Goal: Task Accomplishment & Management: Manage account settings

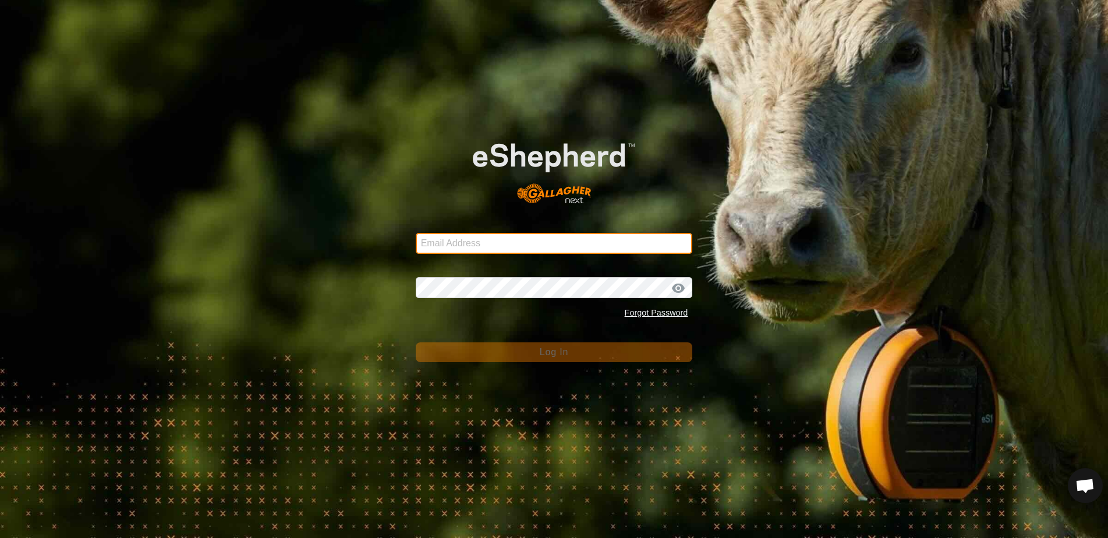
type input "ljamieson@gmail.com"
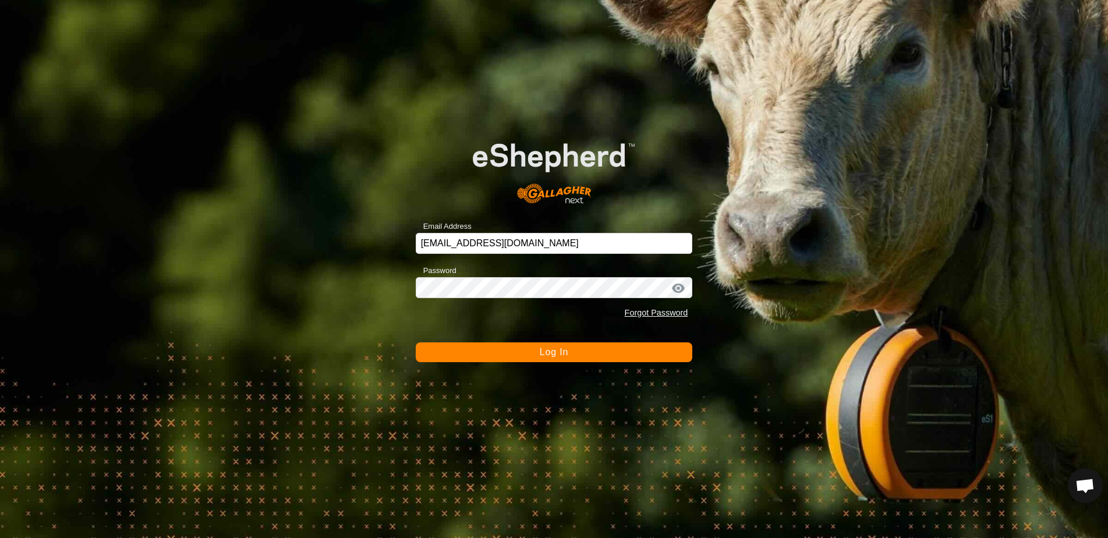
click at [547, 349] on span "Log In" at bounding box center [554, 352] width 29 height 10
click at [565, 357] on span "Log In" at bounding box center [554, 352] width 29 height 10
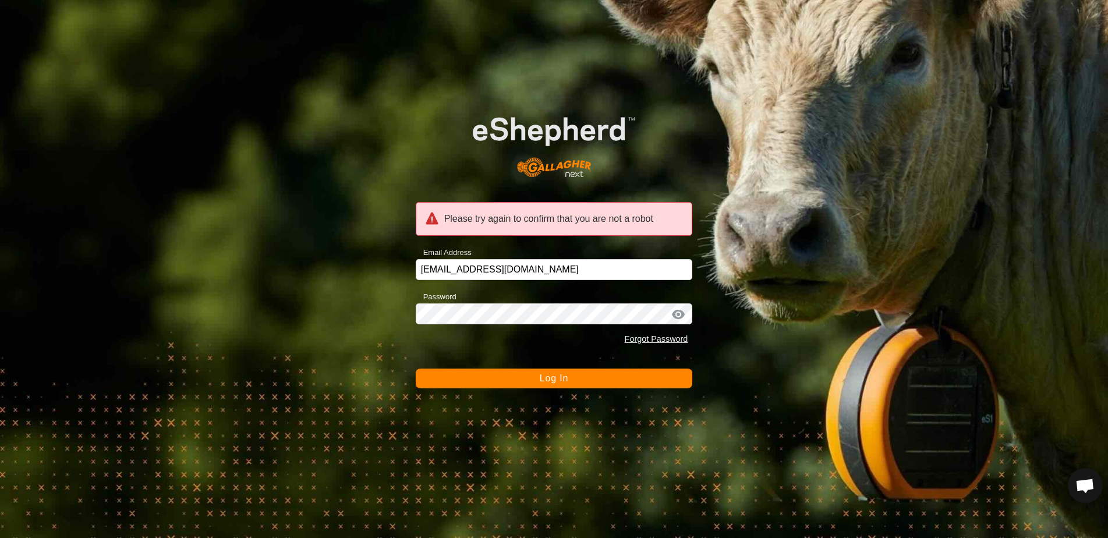
click at [564, 376] on span "Log In" at bounding box center [554, 378] width 29 height 10
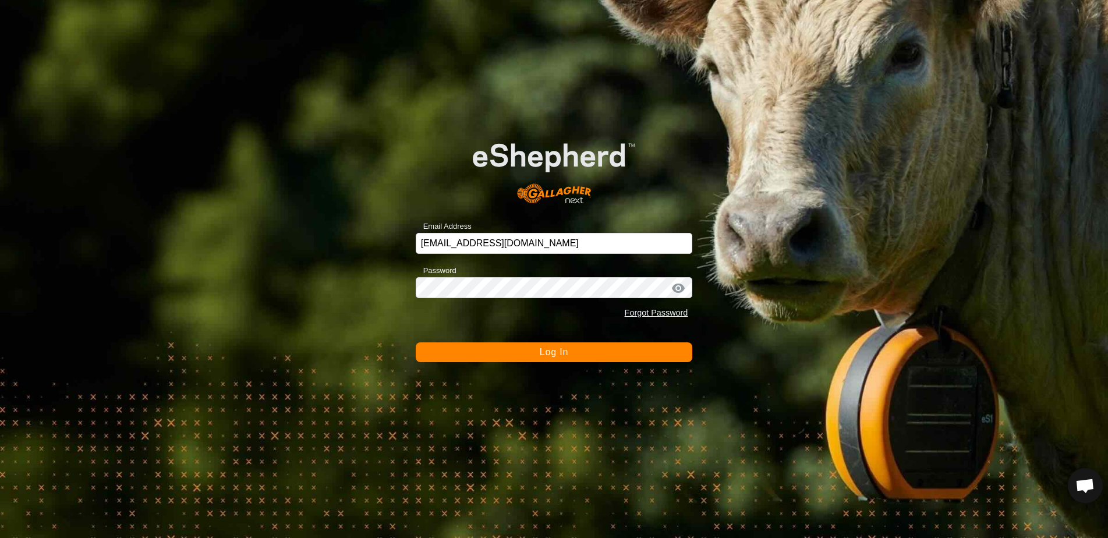
click at [551, 324] on form "Email Address ljamieson@gmail.com Password Forgot Password Log In" at bounding box center [554, 241] width 277 height 242
click at [579, 352] on button "Log In" at bounding box center [554, 352] width 277 height 20
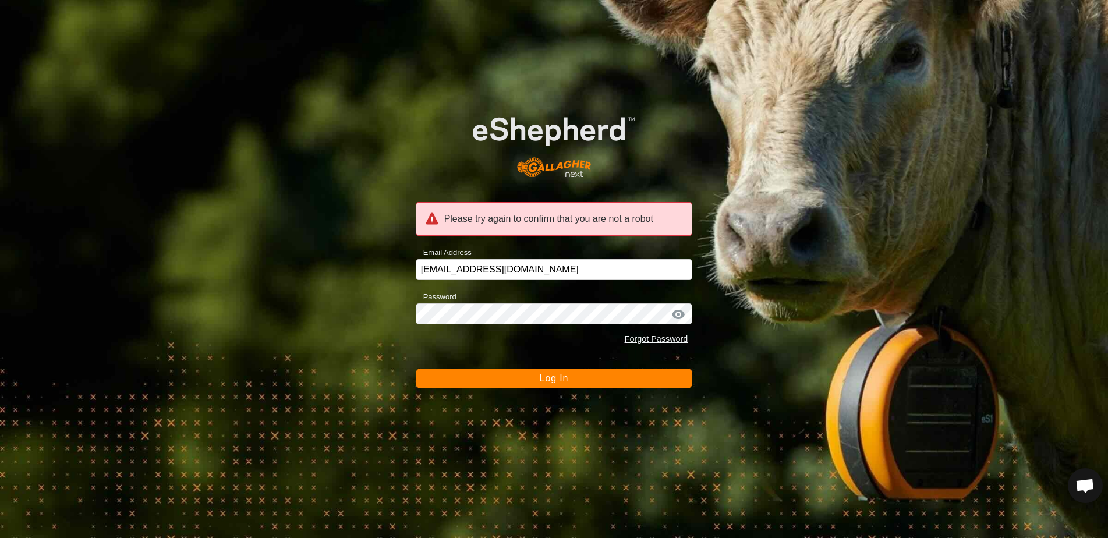
click at [574, 385] on button "Log In" at bounding box center [554, 379] width 277 height 20
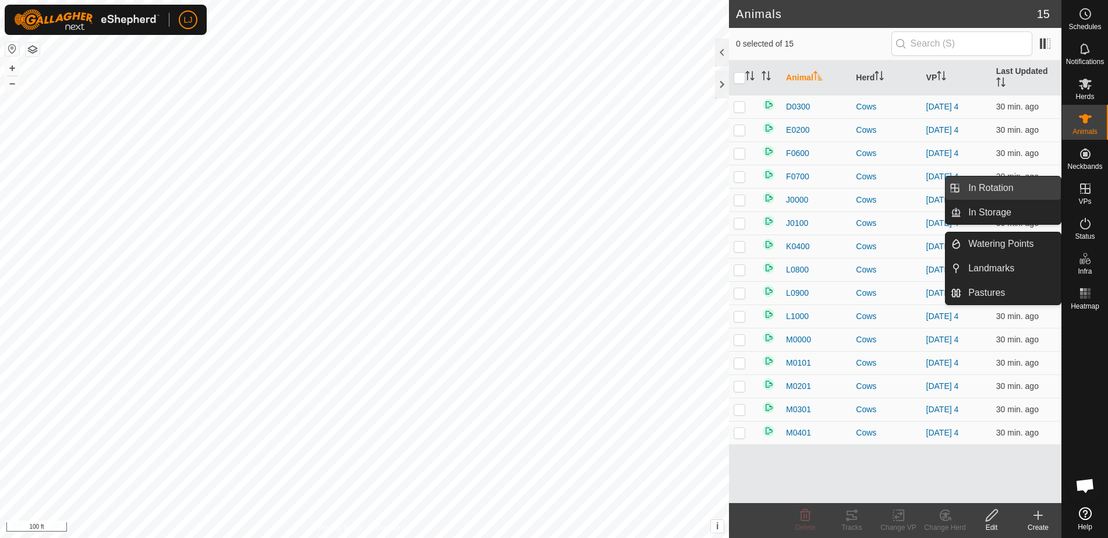
click at [1025, 183] on link "In Rotation" at bounding box center [1011, 187] width 100 height 23
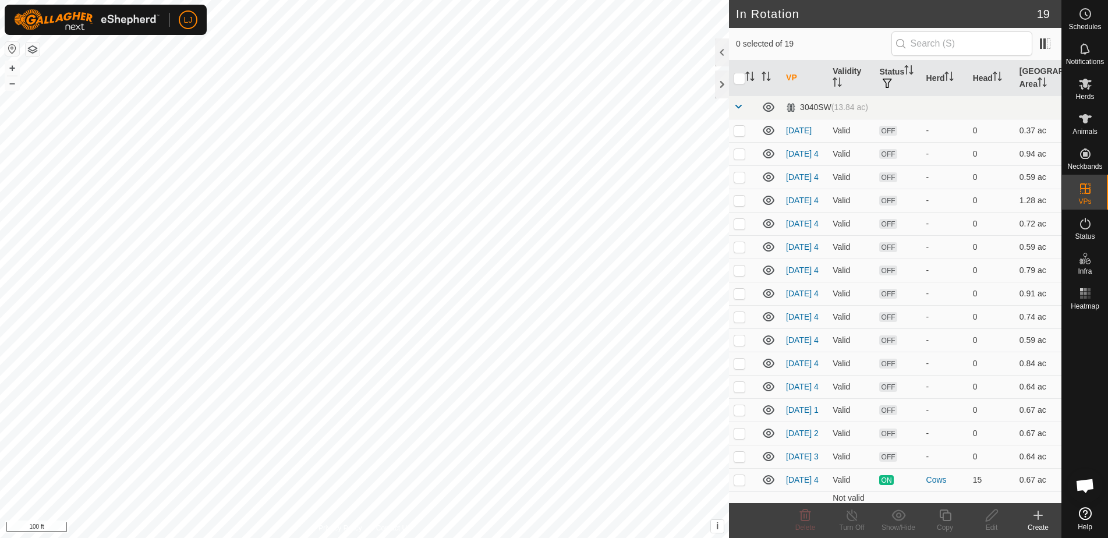
click at [1035, 518] on icon at bounding box center [1038, 515] width 14 height 14
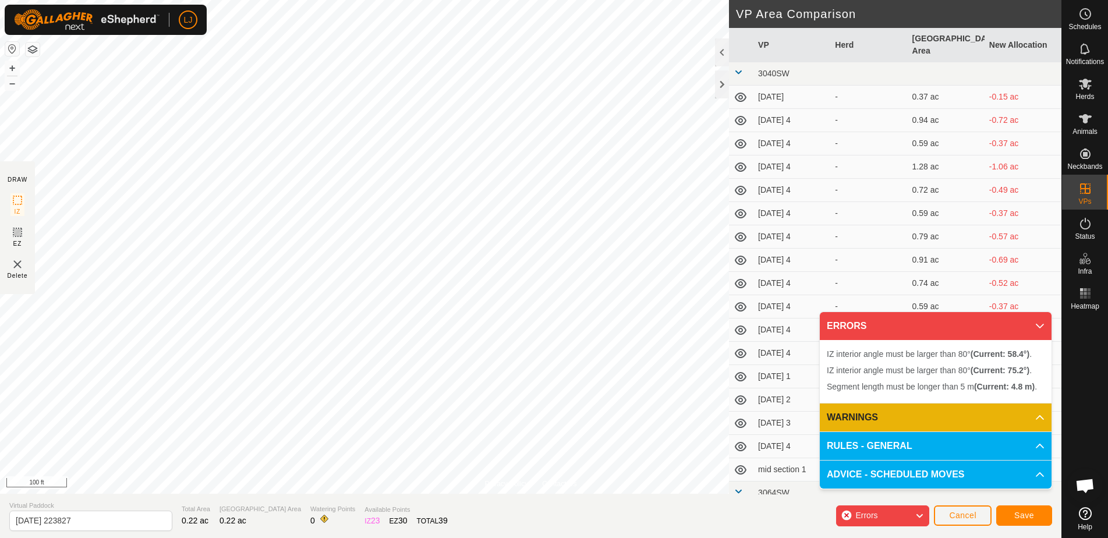
click at [967, 515] on span "Cancel" at bounding box center [962, 515] width 27 height 9
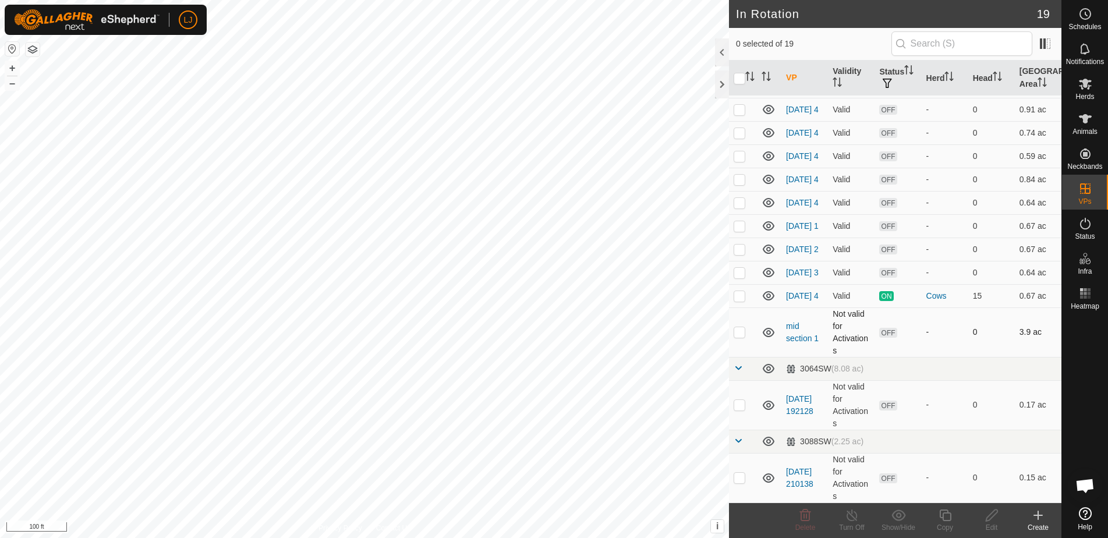
scroll to position [201, 0]
click at [744, 300] on p-checkbox at bounding box center [740, 295] width 12 height 9
checkbox input "true"
click at [941, 526] on div "Copy" at bounding box center [945, 527] width 47 height 10
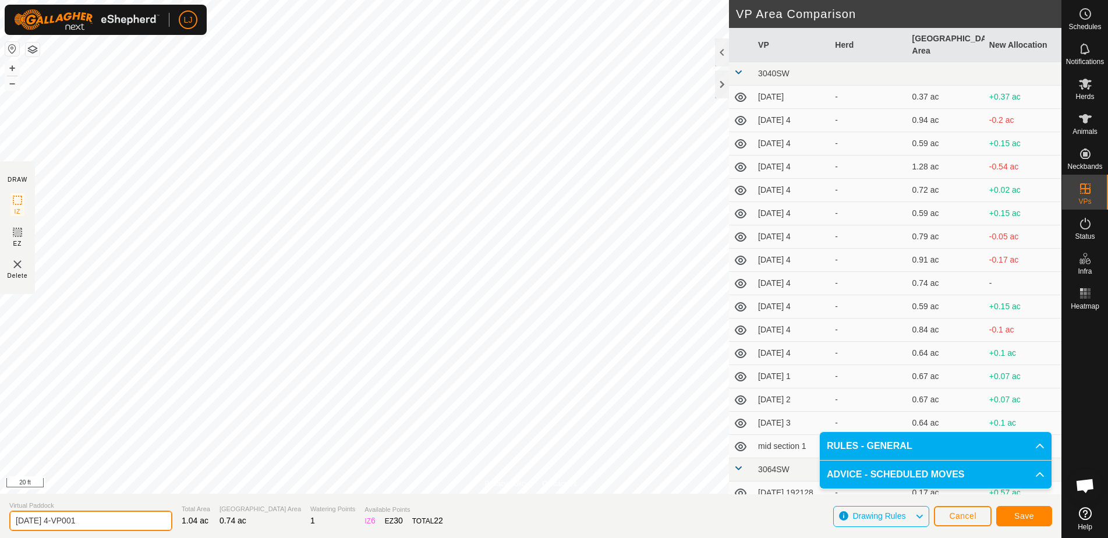
drag, startPoint x: 55, startPoint y: 525, endPoint x: 177, endPoint y: 519, distance: 122.4
click at [177, 519] on section "Virtual Paddock [DATE] 4-VP001 Total Area 1.04 ac Grazing Area 0.74 ac Watering…" at bounding box center [530, 516] width 1061 height 44
type input "[DATE] 1"
click at [1024, 522] on button "Save" at bounding box center [1024, 516] width 56 height 20
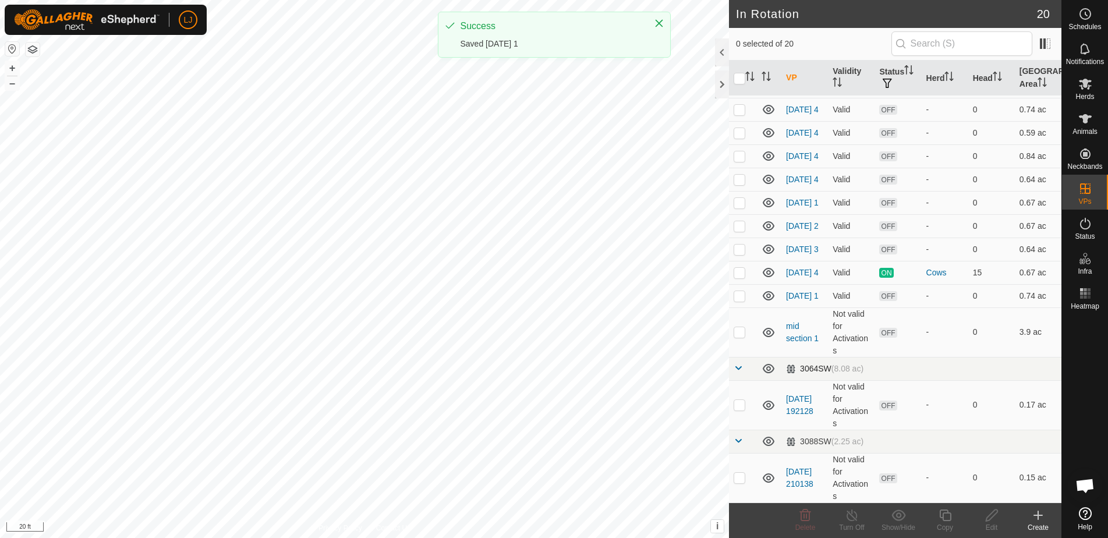
scroll to position [238, 0]
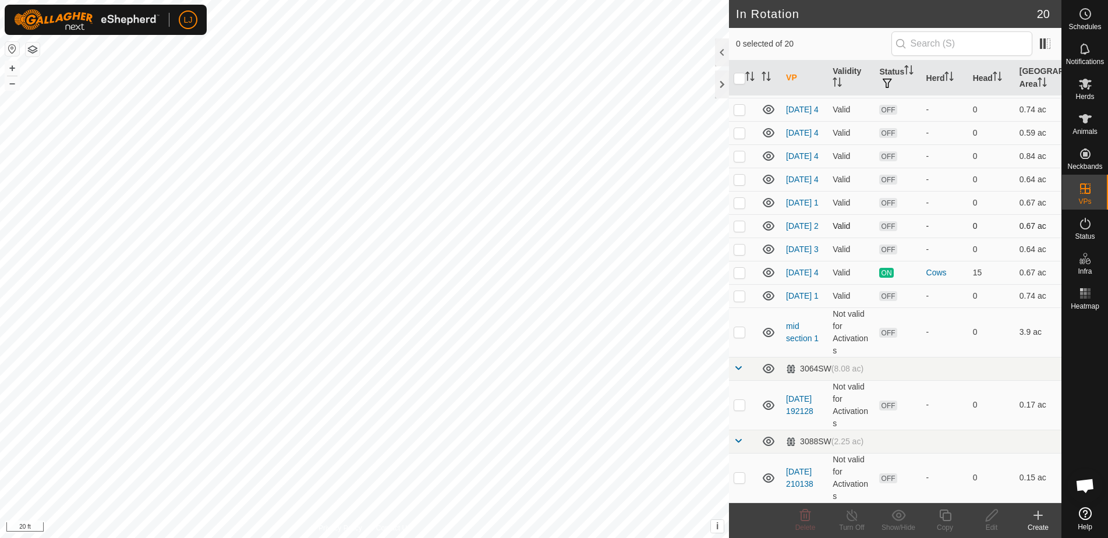
drag, startPoint x: 739, startPoint y: 196, endPoint x: 746, endPoint y: 227, distance: 31.6
click at [739, 198] on p-checkbox at bounding box center [740, 202] width 12 height 9
checkbox input "true"
click at [737, 221] on p-checkbox at bounding box center [740, 225] width 12 height 9
checkbox input "true"
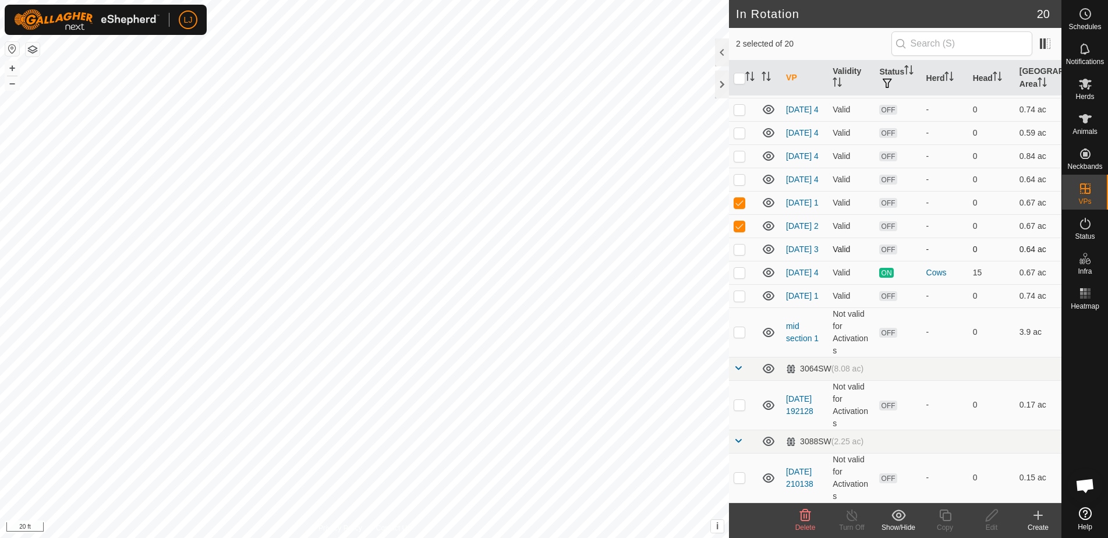
click at [743, 245] on p-checkbox at bounding box center [740, 249] width 12 height 9
checkbox input "true"
click at [806, 518] on icon at bounding box center [805, 515] width 11 height 12
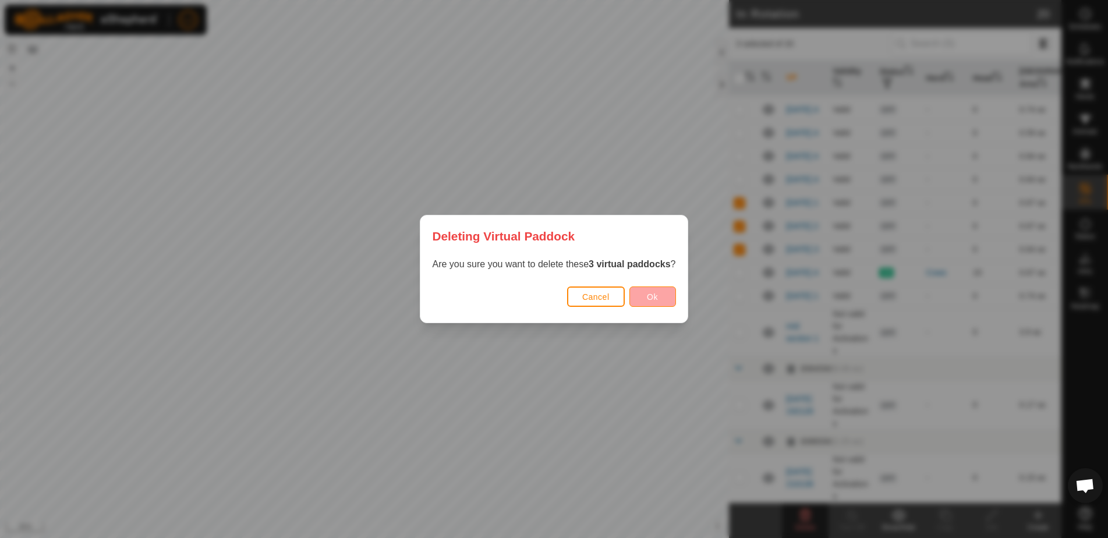
click at [642, 292] on button "Ok" at bounding box center [652, 296] width 47 height 20
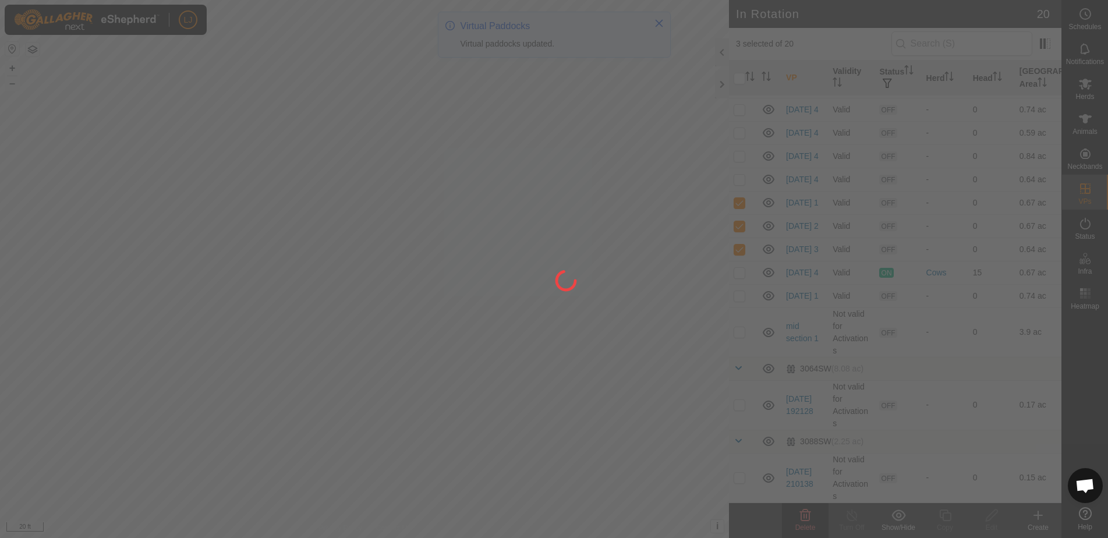
checkbox input "false"
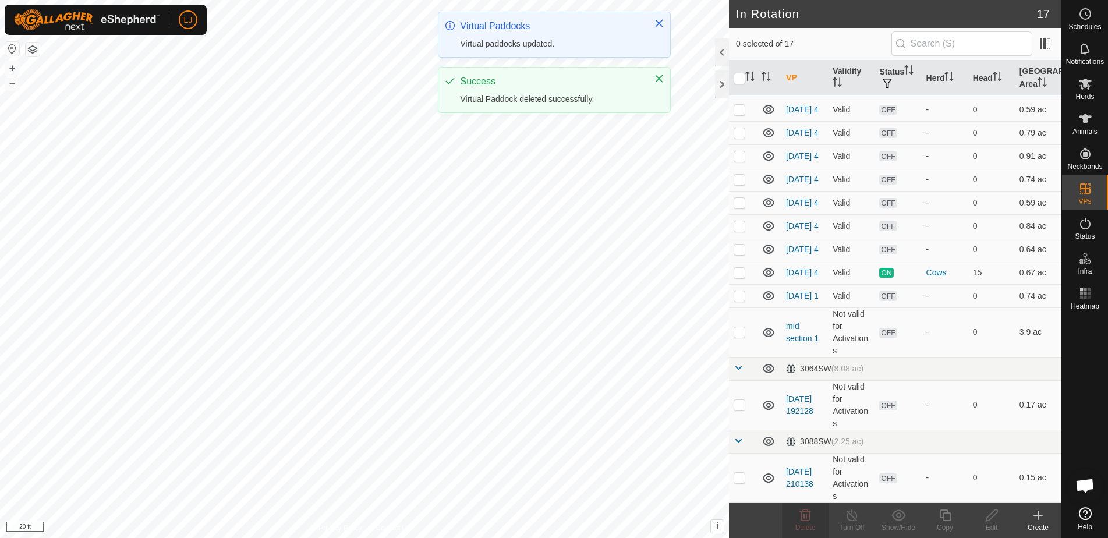
scroll to position [162, 0]
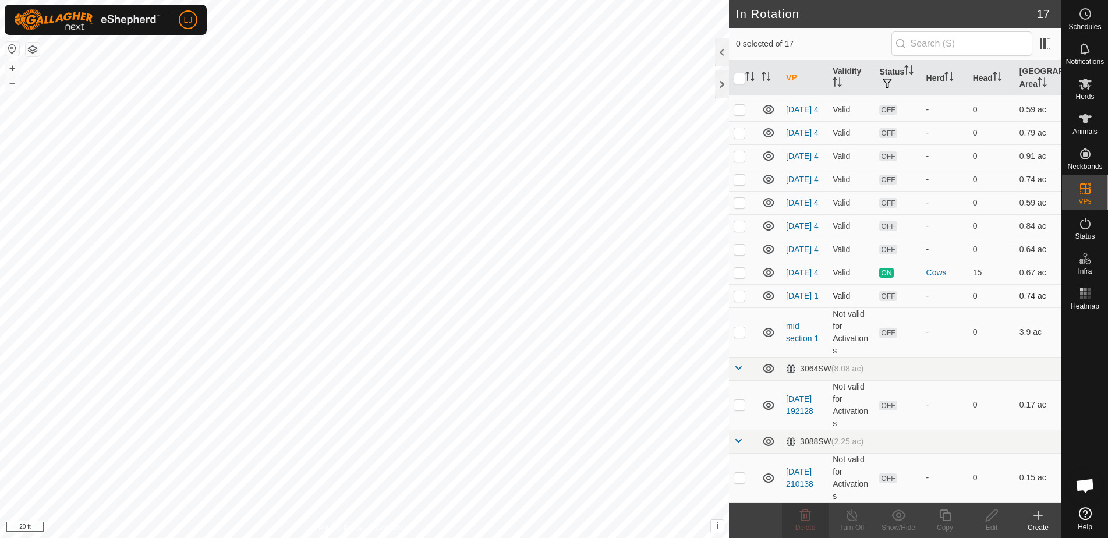
click at [740, 299] on p-checkbox at bounding box center [740, 295] width 12 height 9
checkbox input "true"
click at [947, 520] on icon at bounding box center [945, 515] width 12 height 12
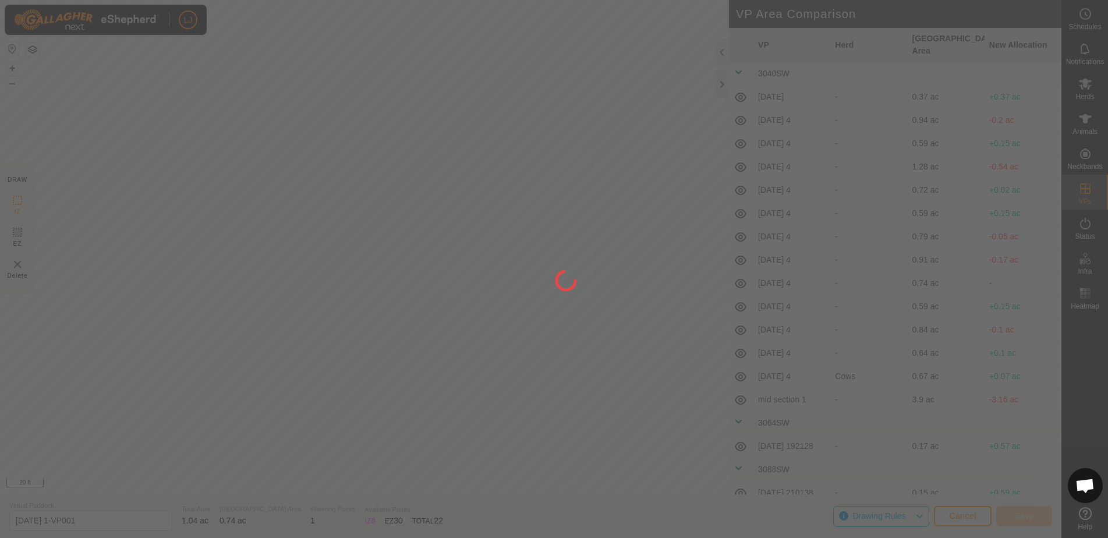
click at [259, 286] on div "LJ Schedules Notifications Herds Animals Neckbands VPs Status Infra Heatmap Hel…" at bounding box center [554, 269] width 1108 height 538
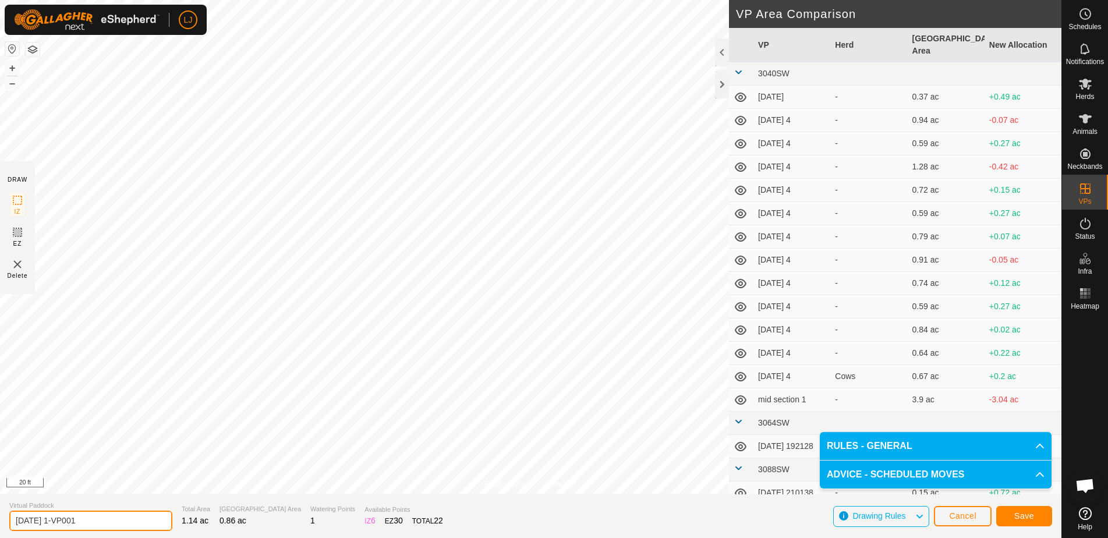
drag, startPoint x: 61, startPoint y: 523, endPoint x: 185, endPoint y: 525, distance: 123.4
click at [179, 525] on section "Virtual Paddock [DATE] 1-VP001 Total Area 1.14 ac Grazing Area 0.86 ac Watering…" at bounding box center [530, 516] width 1061 height 44
type input "[DATE] 2"
click at [1029, 515] on span "Save" at bounding box center [1024, 515] width 20 height 9
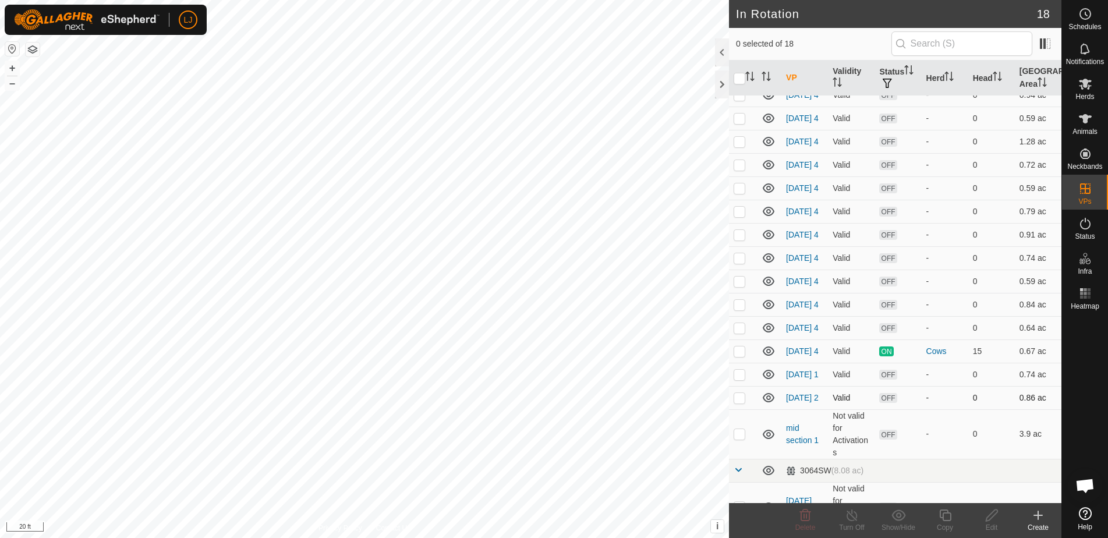
scroll to position [62, 0]
click at [741, 399] on p-checkbox at bounding box center [740, 394] width 12 height 9
checkbox input "true"
click at [941, 521] on icon at bounding box center [945, 515] width 15 height 14
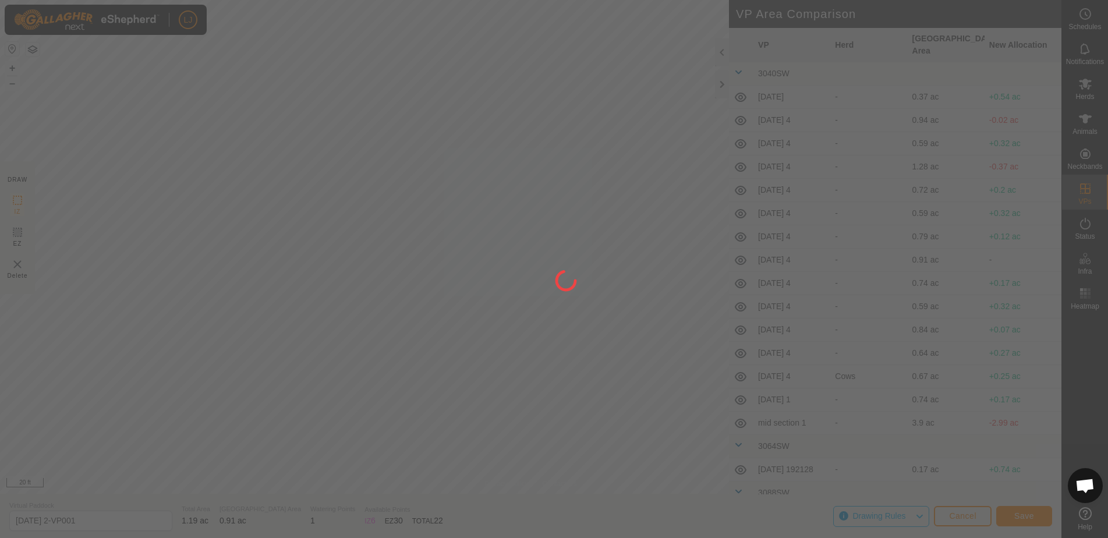
click at [499, 277] on div "LJ Schedules Notifications Herds Animals Neckbands VPs Status Infra Heatmap Hel…" at bounding box center [554, 269] width 1108 height 538
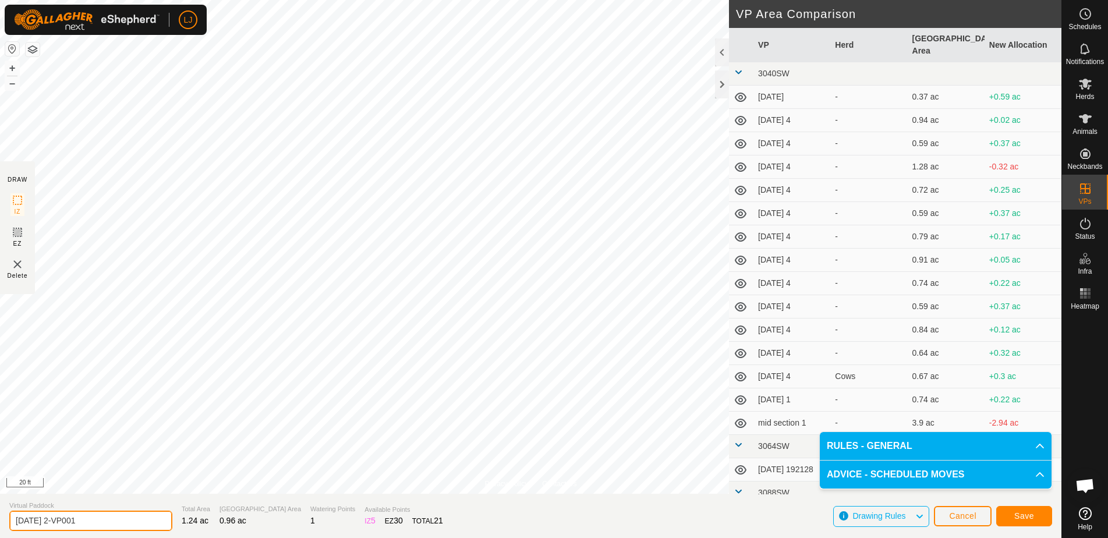
drag, startPoint x: 62, startPoint y: 522, endPoint x: 114, endPoint y: 522, distance: 52.4
click at [115, 522] on input "[DATE] 2-VP001" at bounding box center [90, 521] width 163 height 20
type input "[DATE] 3"
click at [1037, 519] on button "Save" at bounding box center [1024, 516] width 56 height 20
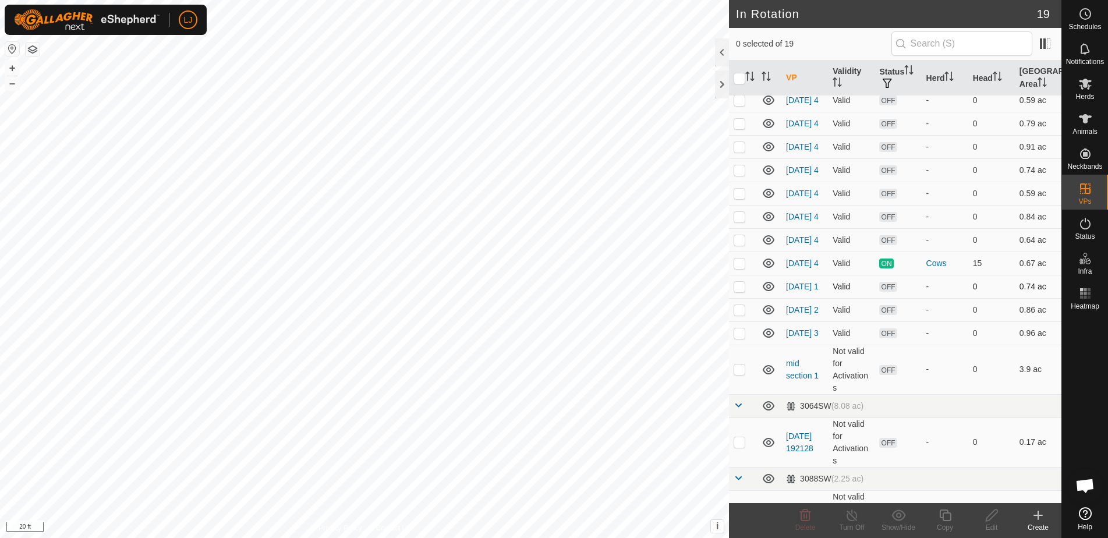
scroll to position [150, 0]
drag, startPoint x: 741, startPoint y: 358, endPoint x: 743, endPoint y: 364, distance: 6.1
click at [741, 334] on p-checkbox at bounding box center [740, 329] width 12 height 9
checkbox input "true"
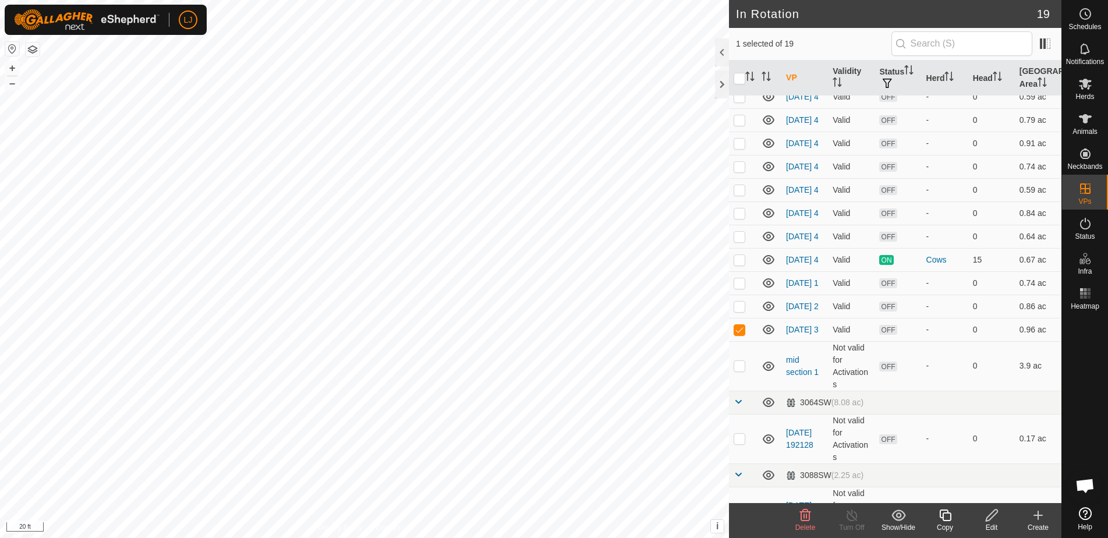
click at [945, 517] on icon at bounding box center [945, 515] width 15 height 14
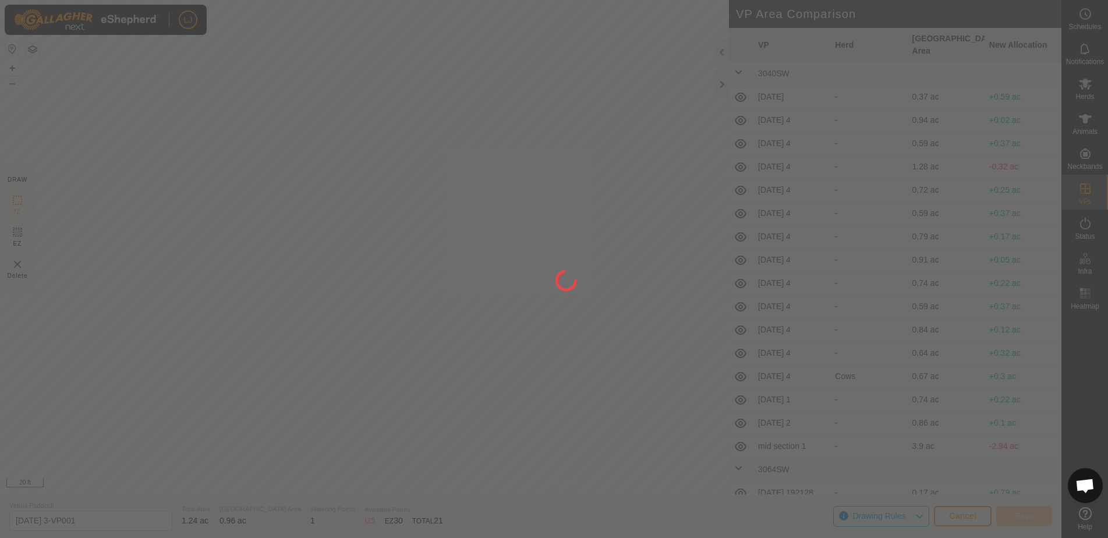
click at [597, 435] on div "LJ Schedules Notifications Herds Animals Neckbands VPs Status Infra Heatmap Hel…" at bounding box center [554, 269] width 1108 height 538
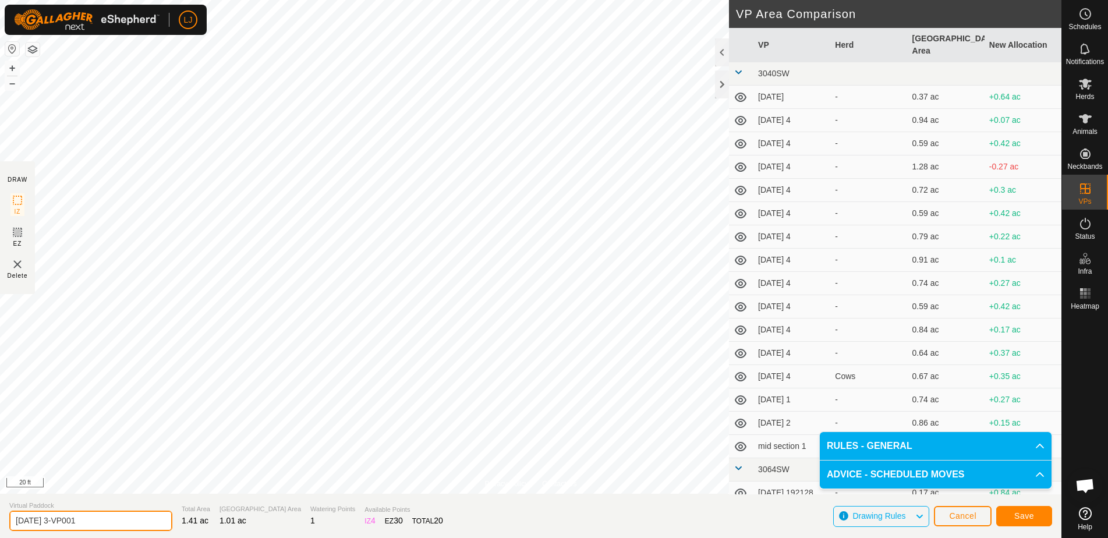
drag, startPoint x: 61, startPoint y: 523, endPoint x: 124, endPoint y: 524, distance: 62.9
click at [122, 524] on input "[DATE] 3-VP001" at bounding box center [90, 521] width 163 height 20
type input "[DATE] 4"
click at [1025, 514] on span "Save" at bounding box center [1024, 515] width 20 height 9
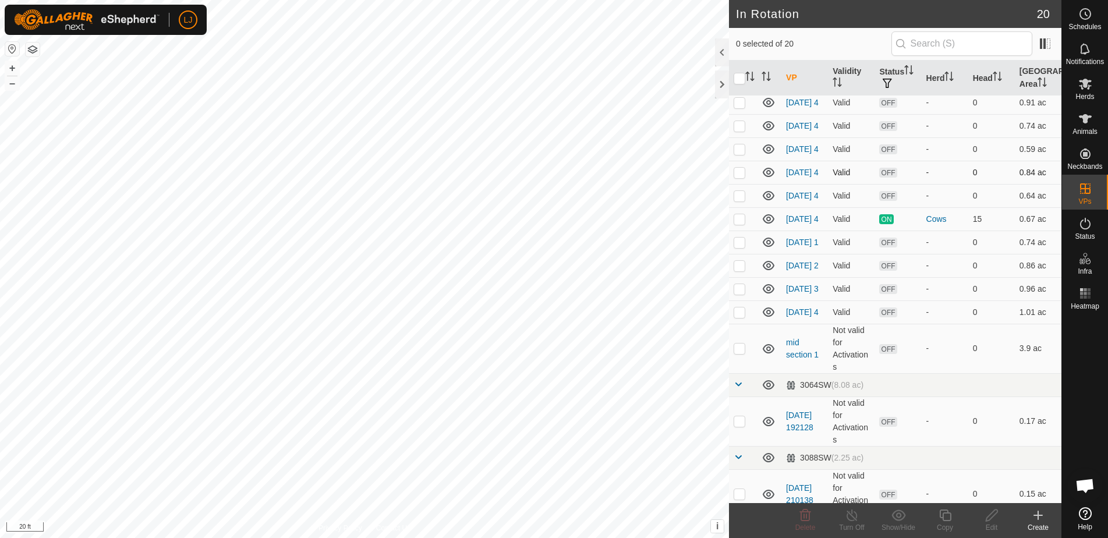
scroll to position [194, 0]
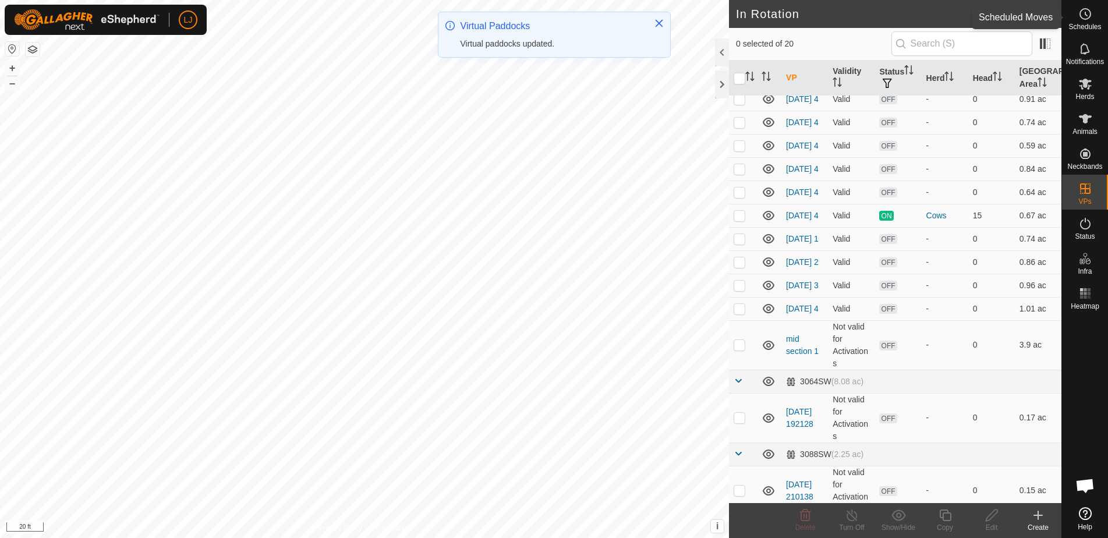
click at [1082, 25] on span "Schedules" at bounding box center [1084, 26] width 33 height 7
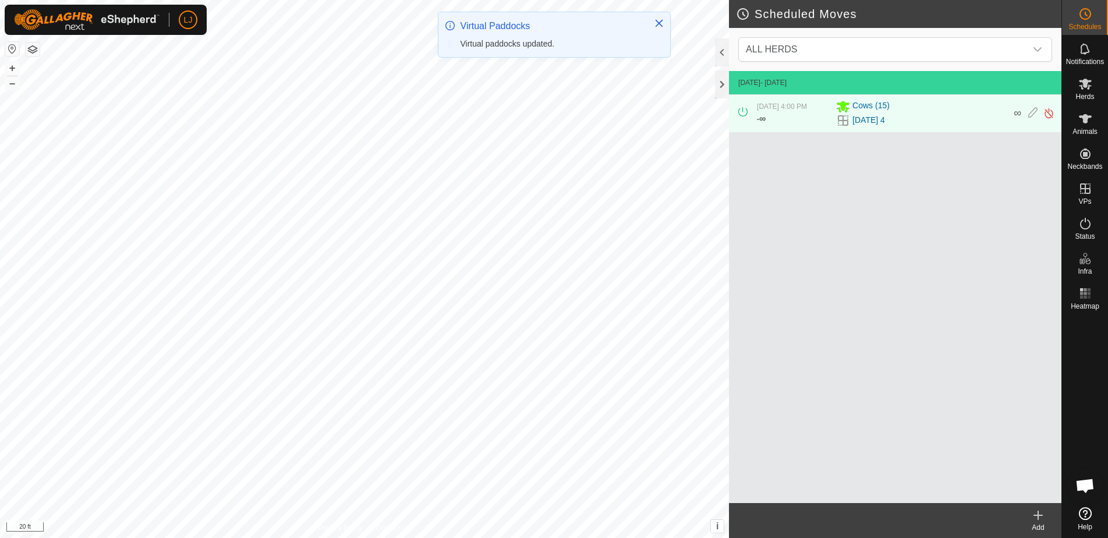
click at [1038, 522] on icon at bounding box center [1038, 515] width 14 height 14
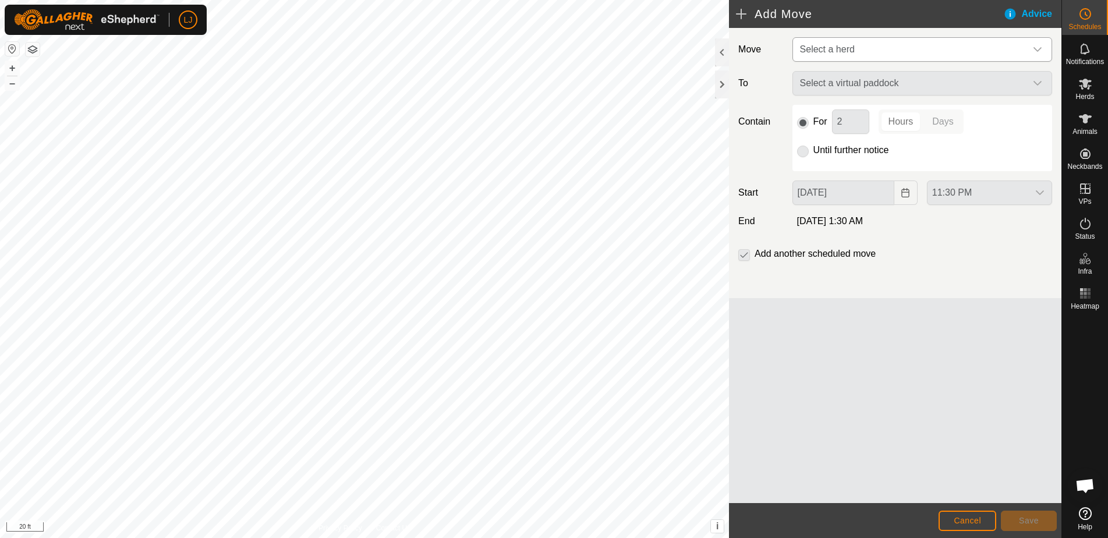
click at [828, 43] on span "Select a herd" at bounding box center [910, 49] width 231 height 23
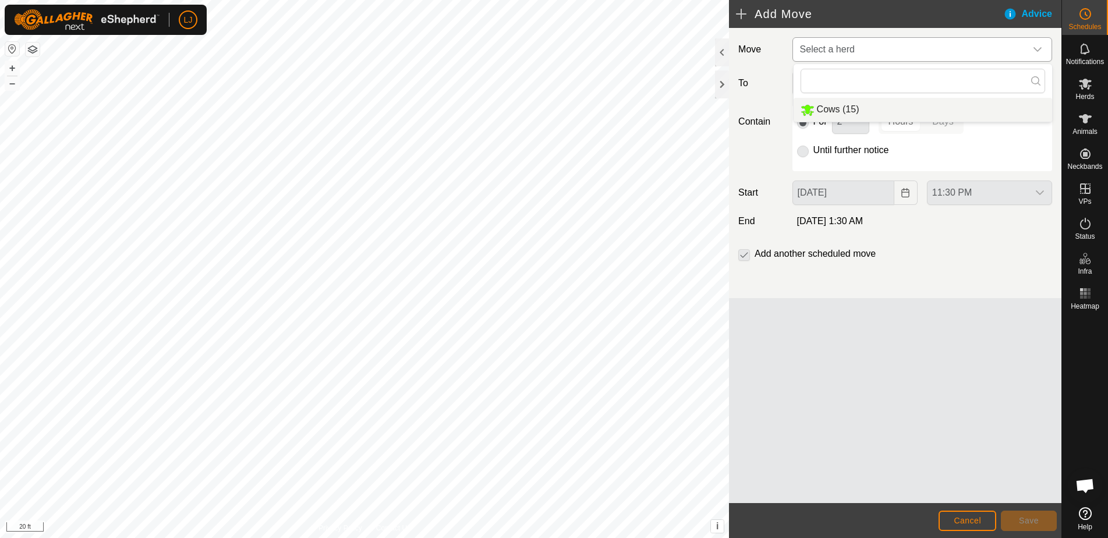
click at [872, 112] on li "Cows (15)" at bounding box center [923, 110] width 258 height 24
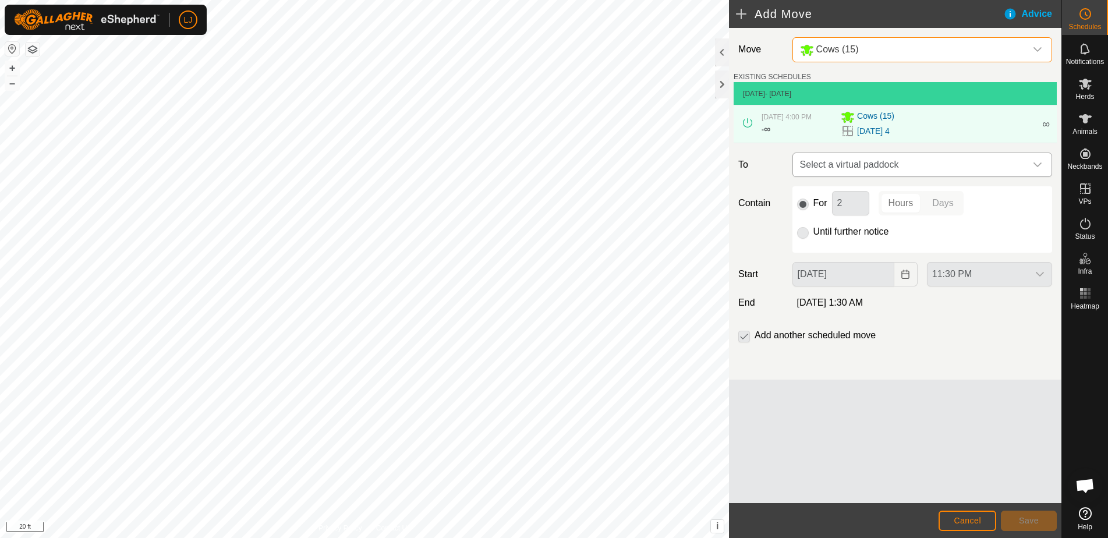
click at [961, 164] on span "Select a virtual paddock" at bounding box center [910, 164] width 231 height 23
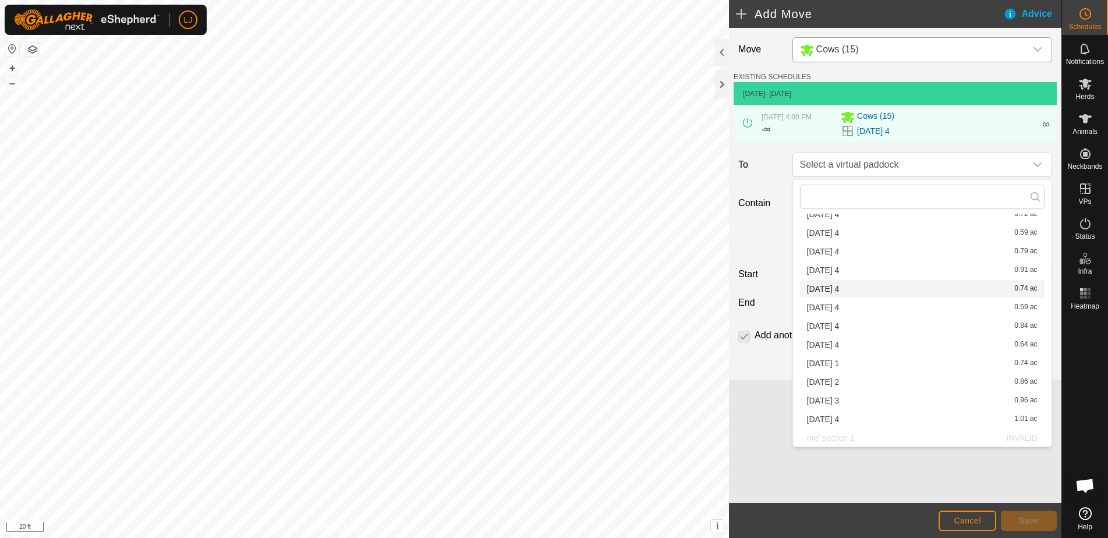
scroll to position [109, 0]
click at [879, 368] on li "[DATE] 1 0.74 ac" at bounding box center [922, 363] width 245 height 17
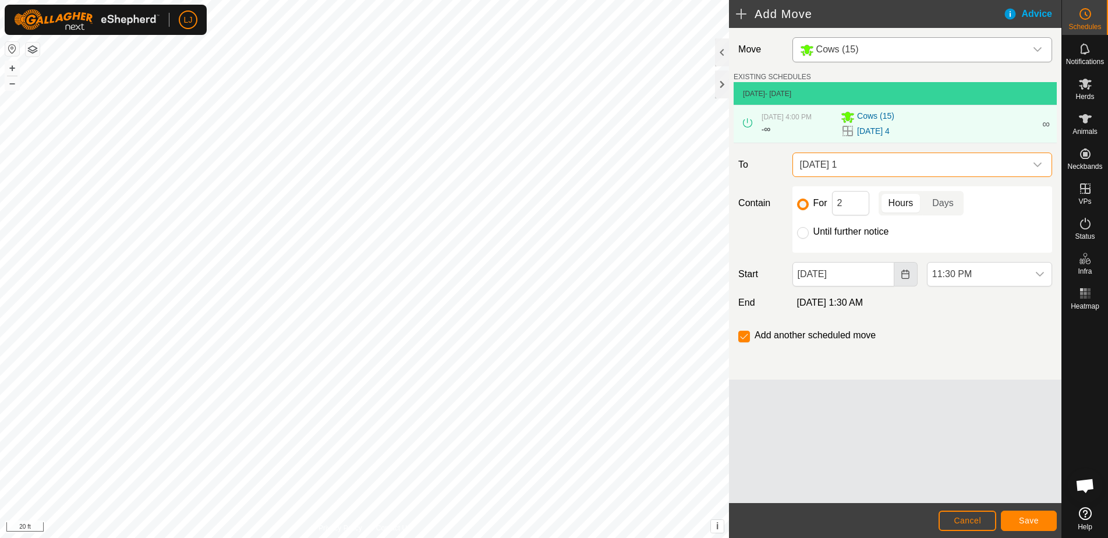
click at [898, 278] on button "Choose Date" at bounding box center [905, 274] width 23 height 24
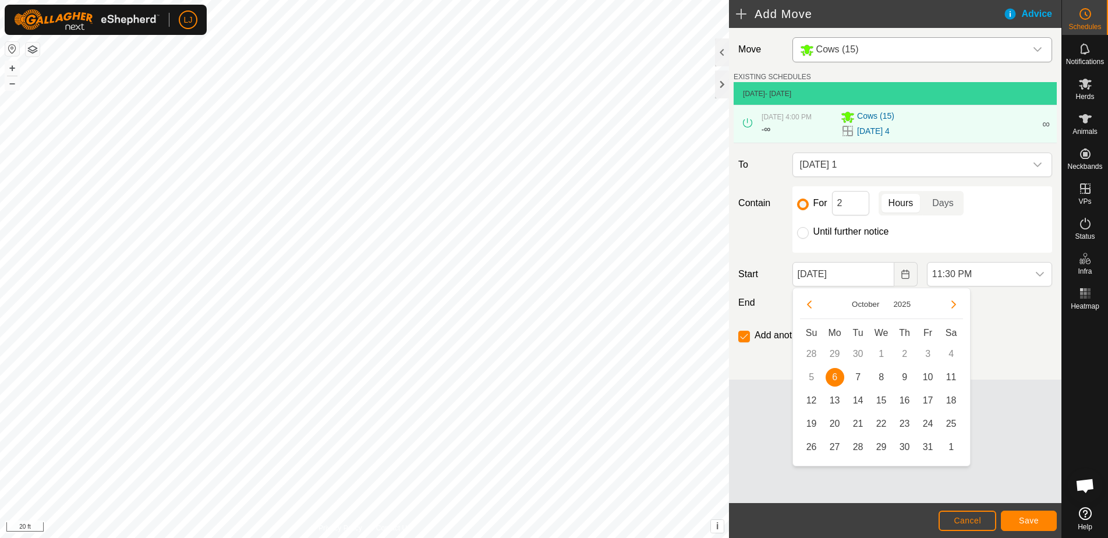
drag, startPoint x: 859, startPoint y: 374, endPoint x: 879, endPoint y: 366, distance: 21.6
click at [859, 374] on span "7" at bounding box center [858, 377] width 19 height 19
type input "[DATE]"
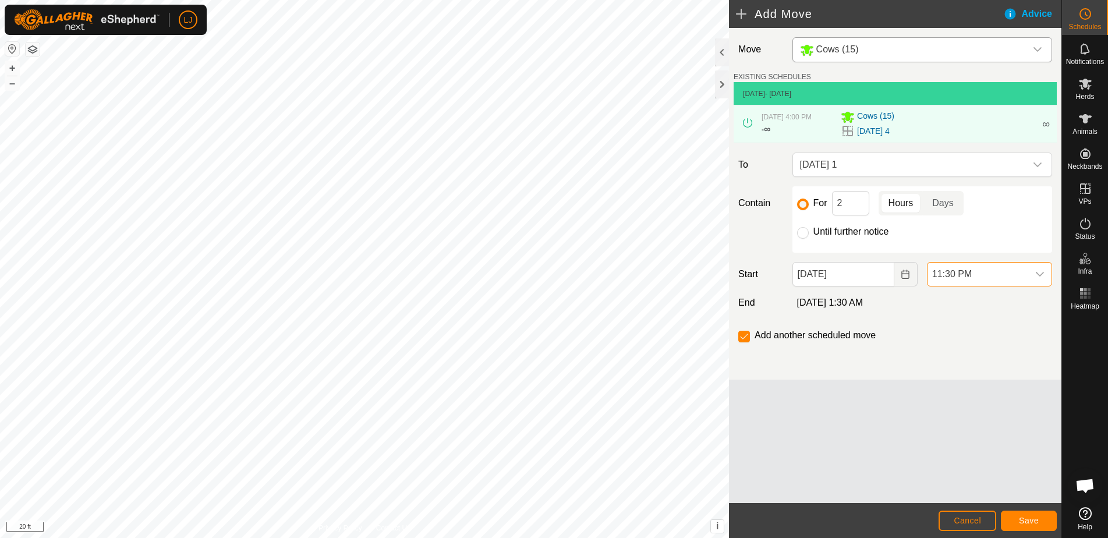
click at [976, 279] on span "11:30 PM" at bounding box center [977, 274] width 101 height 23
click at [998, 340] on li "10:00 AM" at bounding box center [989, 336] width 124 height 23
click at [1028, 517] on span "Save" at bounding box center [1029, 520] width 20 height 9
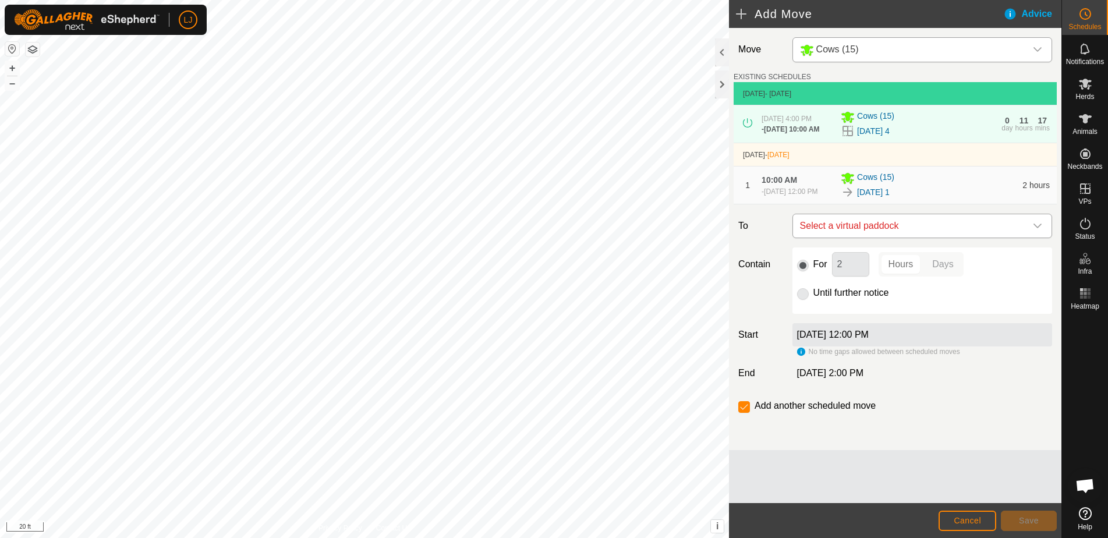
click at [901, 223] on span "Select a virtual paddock" at bounding box center [910, 225] width 231 height 23
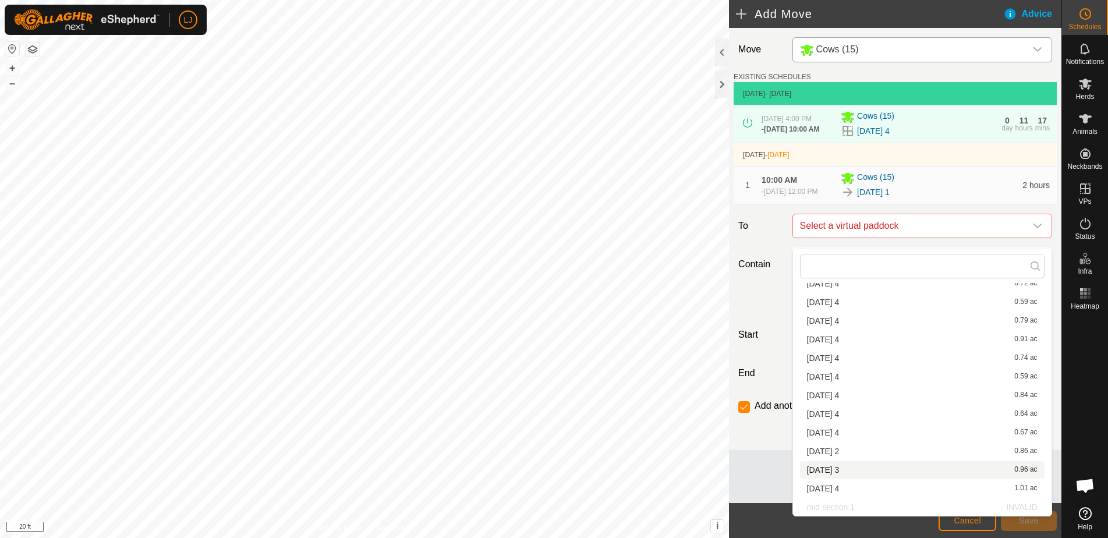
scroll to position [109, 0]
click at [883, 452] on li "[DATE] 2 0.86 ac" at bounding box center [922, 450] width 245 height 17
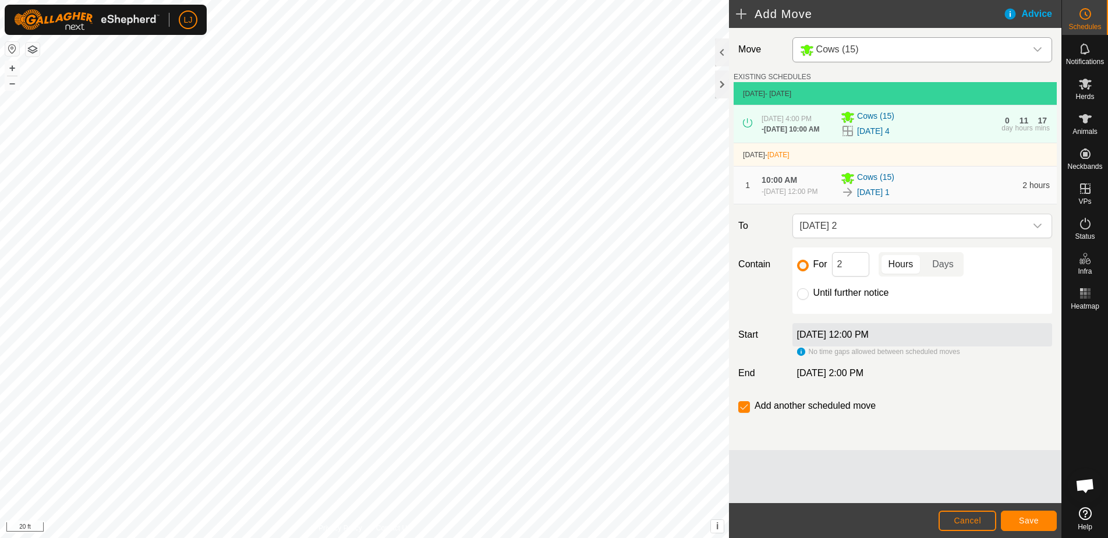
click at [1032, 520] on span "Save" at bounding box center [1029, 520] width 20 height 9
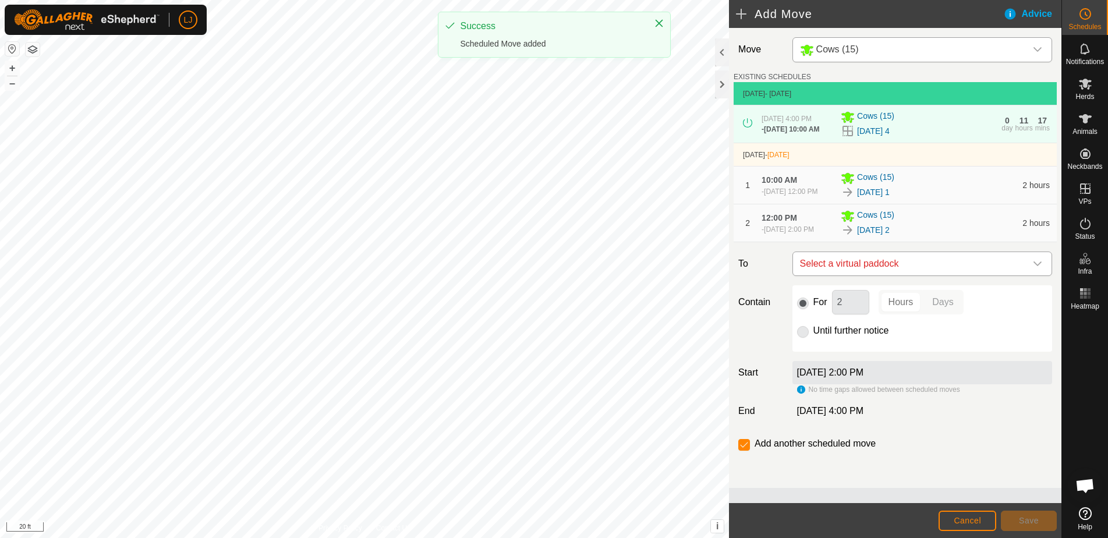
click at [928, 275] on span "Select a virtual paddock" at bounding box center [910, 263] width 231 height 23
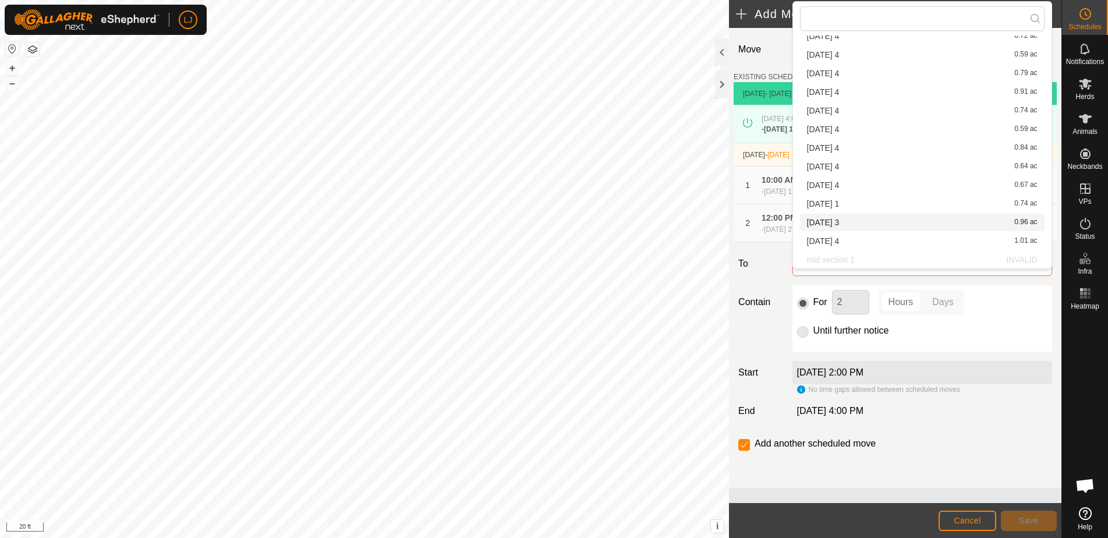
click at [887, 225] on li "[DATE] 3 0.96 ac" at bounding box center [922, 222] width 245 height 17
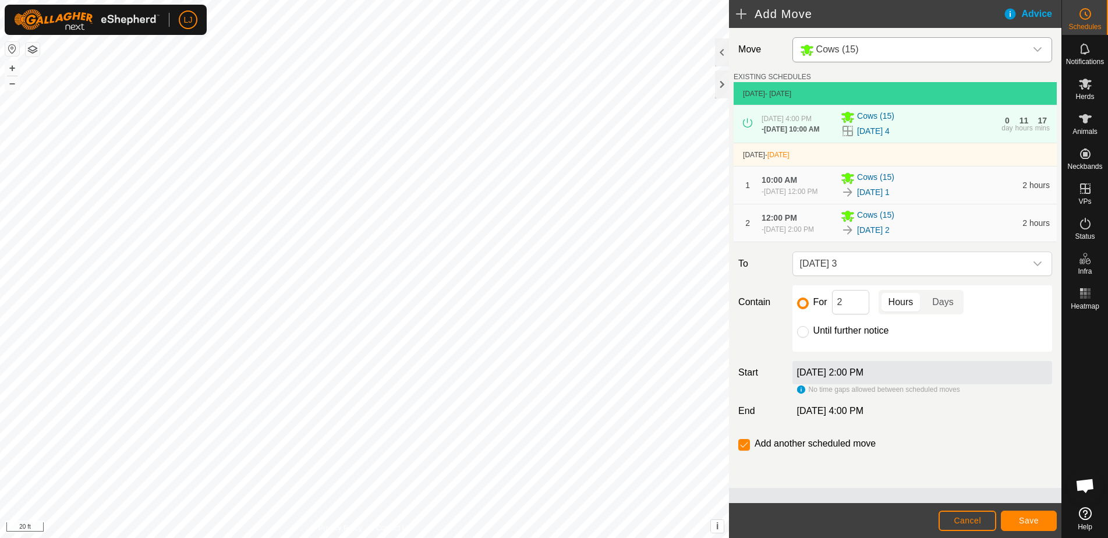
click at [1032, 519] on span "Save" at bounding box center [1029, 520] width 20 height 9
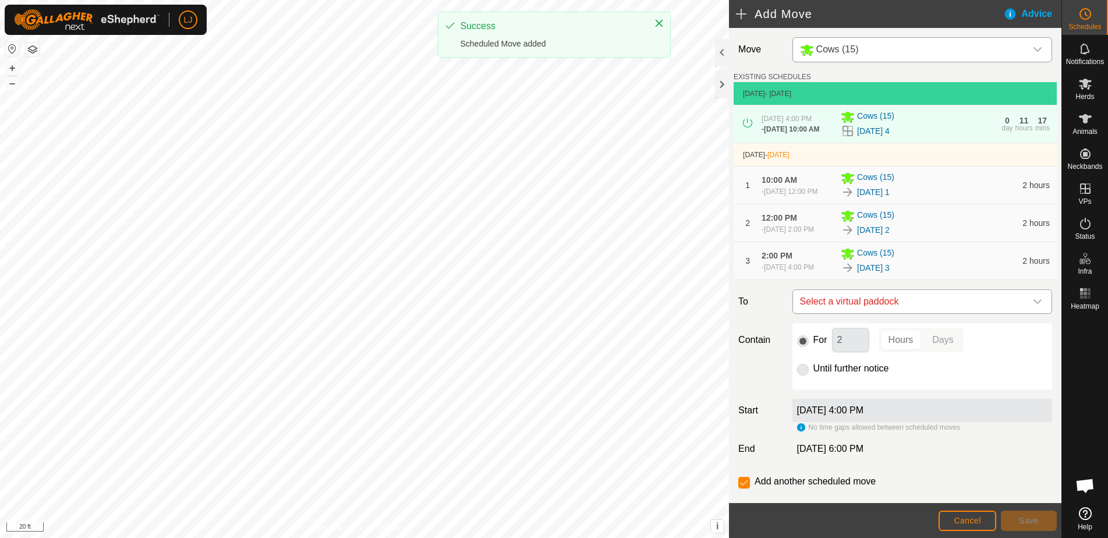
click at [957, 313] on span "Select a virtual paddock" at bounding box center [910, 301] width 231 height 23
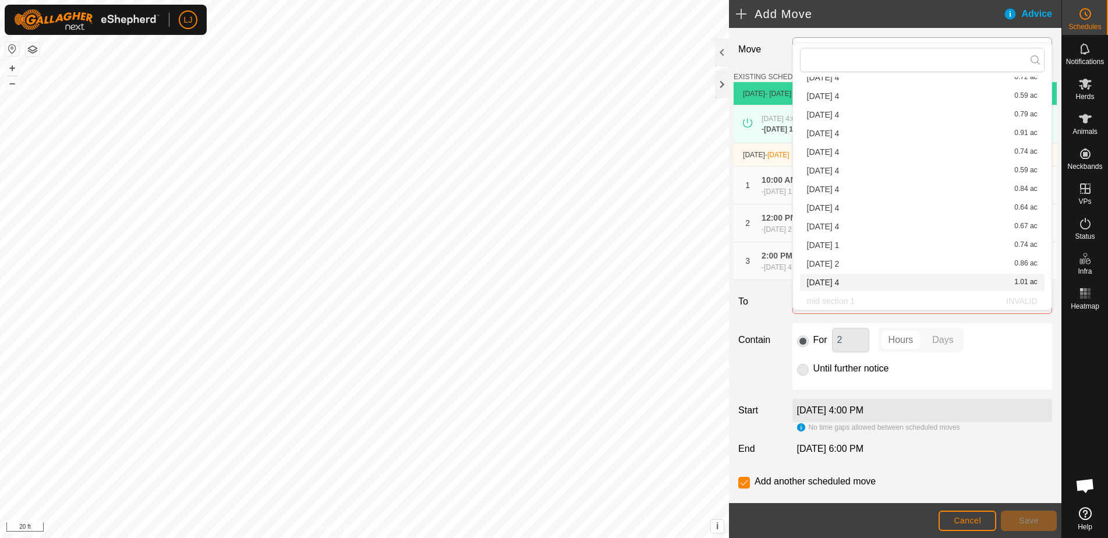
click at [886, 277] on li "[DATE] 4 1.01 ac" at bounding box center [922, 282] width 245 height 17
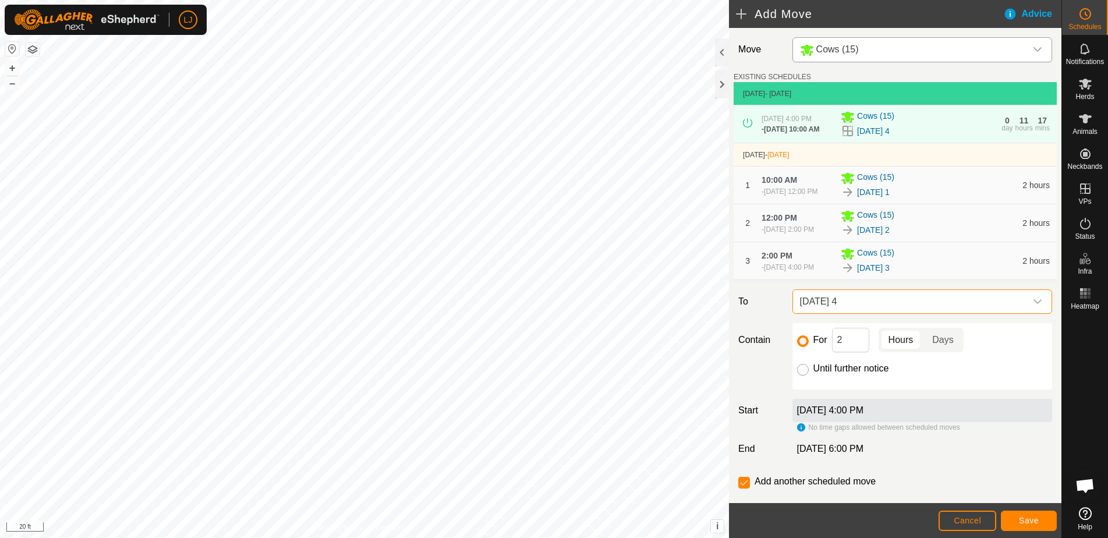
click at [801, 376] on input "Until further notice" at bounding box center [803, 370] width 12 height 12
radio input "true"
checkbox input "false"
click at [1040, 518] on button "Save" at bounding box center [1029, 521] width 56 height 20
